Goal: Task Accomplishment & Management: Manage account settings

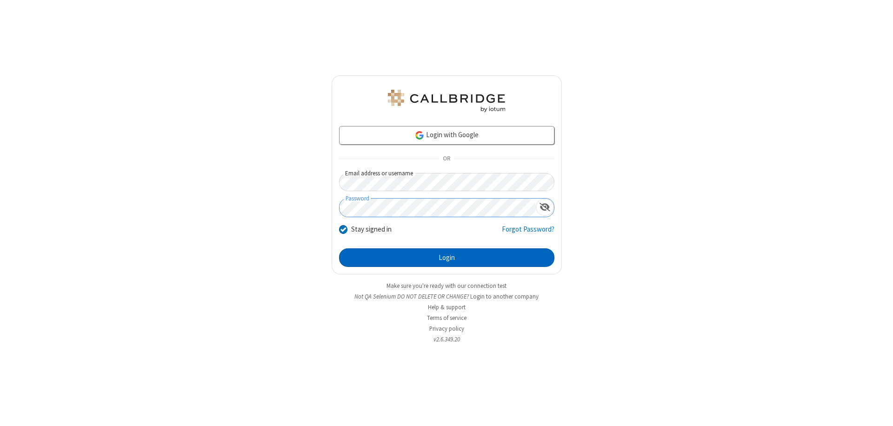
click at [447, 258] on button "Login" at bounding box center [446, 257] width 215 height 19
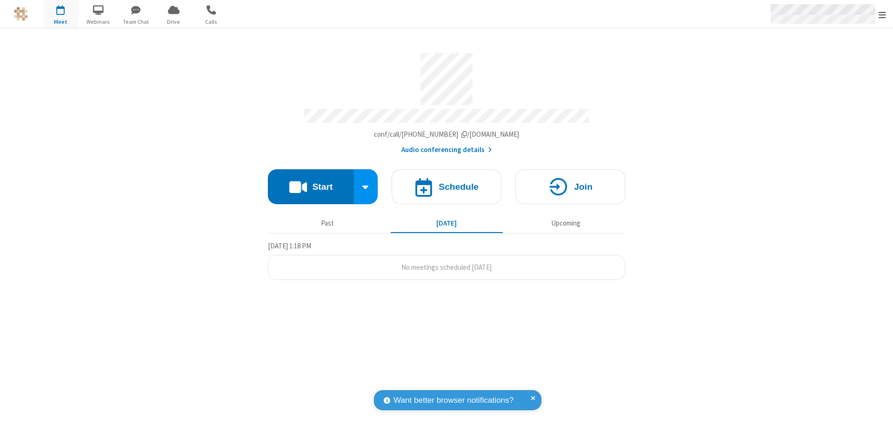
click at [883, 14] on span "Open menu" at bounding box center [882, 14] width 7 height 9
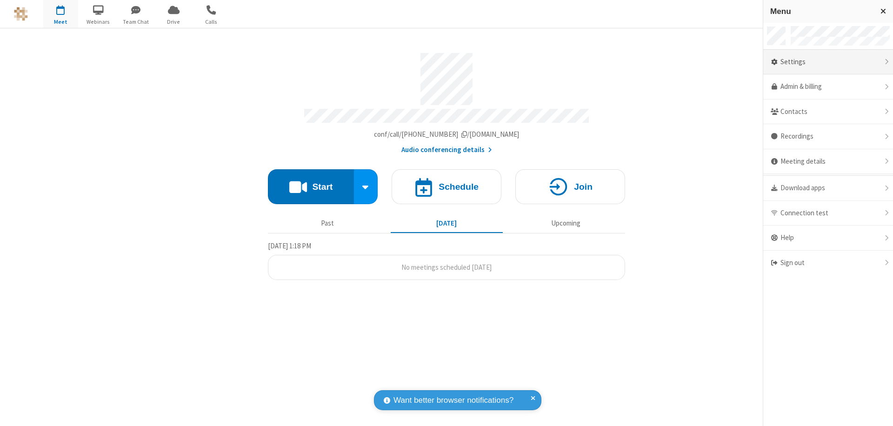
click at [861, 62] on div "Settings" at bounding box center [828, 62] width 130 height 25
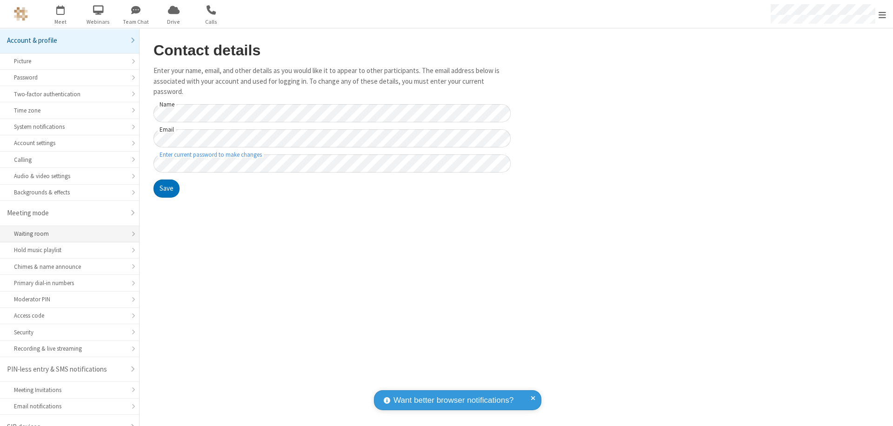
click at [66, 229] on div "Waiting room" at bounding box center [69, 233] width 111 height 9
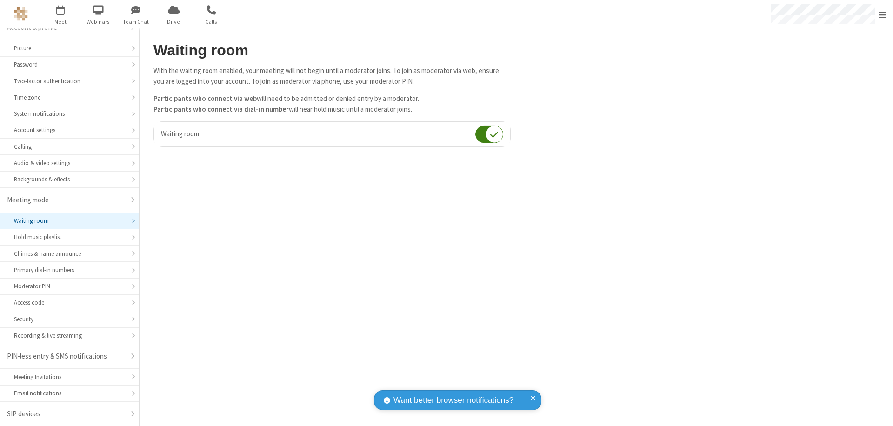
click at [489, 134] on input "checkbox" at bounding box center [489, 134] width 28 height 18
checkbox input "false"
click at [883, 14] on span "Open menu" at bounding box center [882, 14] width 7 height 9
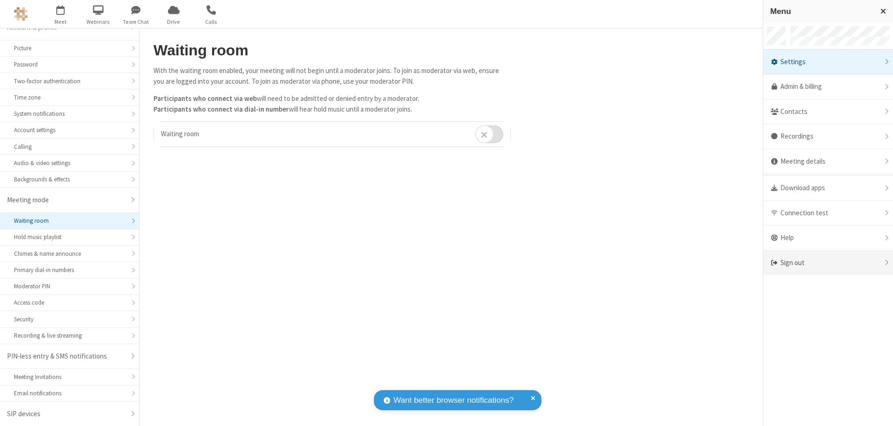
click at [843, 263] on div "Sign out" at bounding box center [828, 263] width 130 height 25
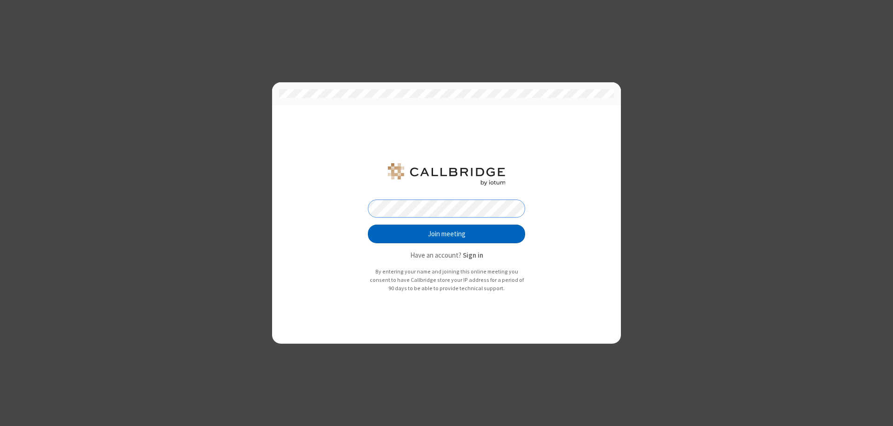
click at [447, 234] on button "Join meeting" at bounding box center [446, 234] width 157 height 19
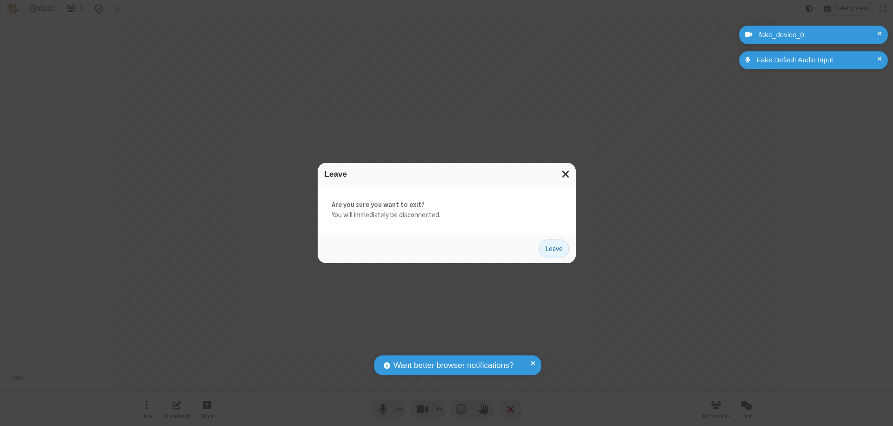
click at [554, 248] on button "Leave" at bounding box center [554, 249] width 30 height 19
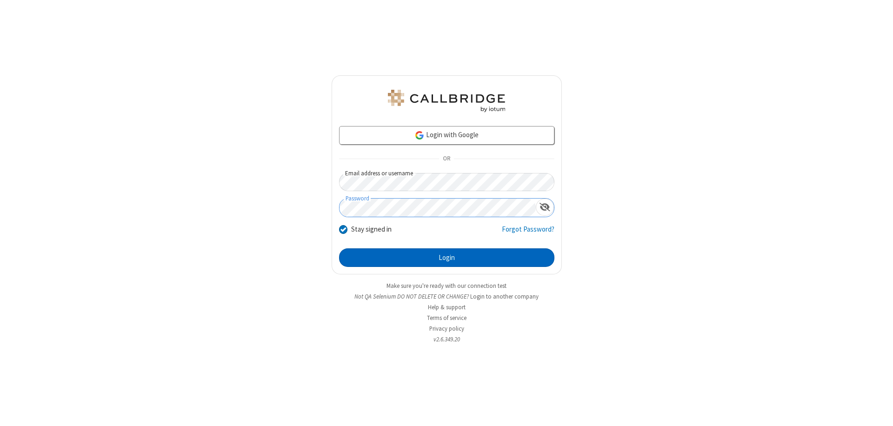
click at [447, 258] on button "Login" at bounding box center [446, 257] width 215 height 19
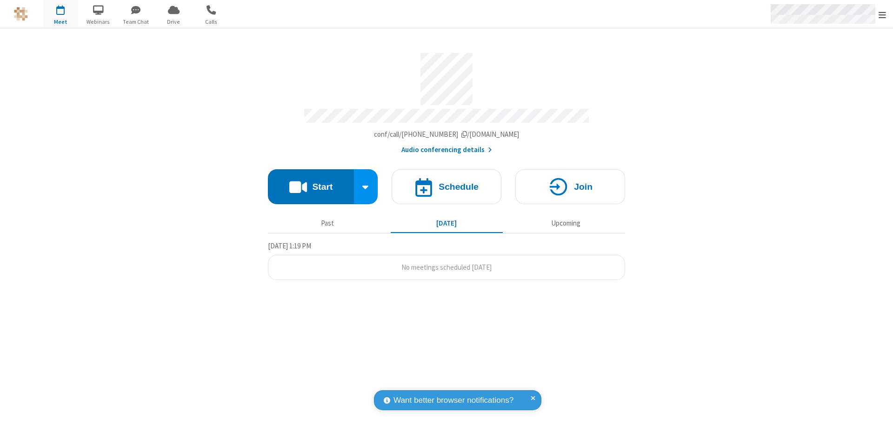
click at [883, 14] on span "Open menu" at bounding box center [882, 14] width 7 height 9
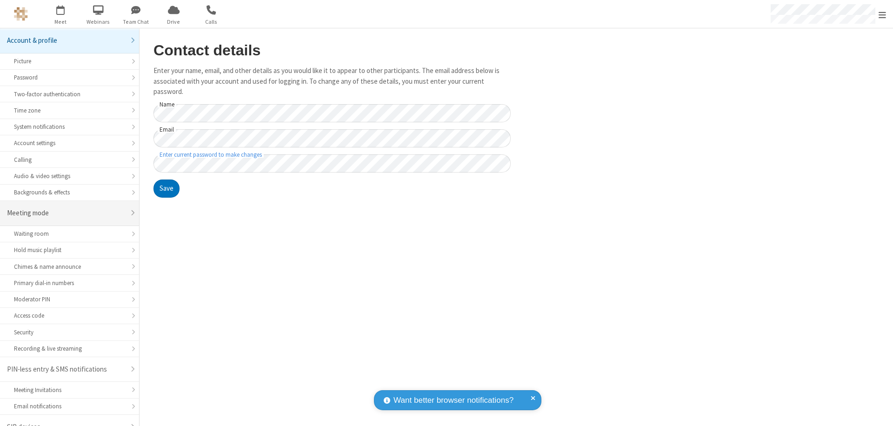
click at [66, 208] on div "Meeting mode" at bounding box center [66, 213] width 118 height 11
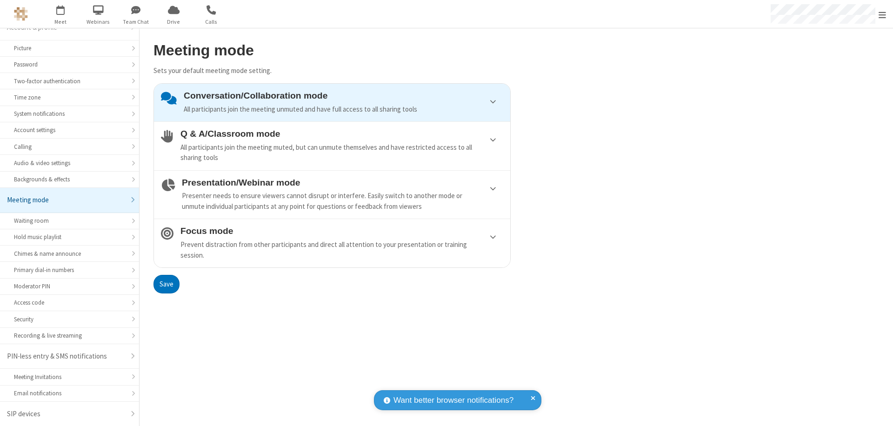
click at [332, 102] on div "Conversation/Collaboration mode All participants join the meeting unmuted and h…" at bounding box center [344, 103] width 320 height 24
click at [166, 284] on button "Save" at bounding box center [167, 284] width 26 height 19
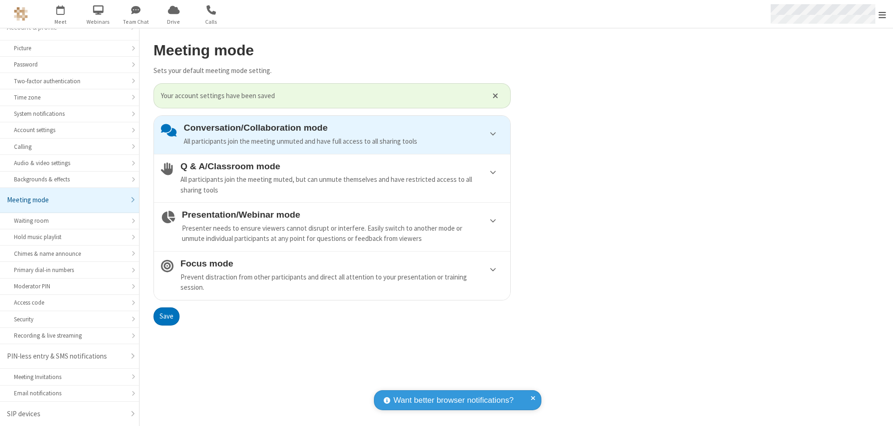
click at [883, 14] on span "Open menu" at bounding box center [882, 14] width 7 height 9
